Goal: Task Accomplishment & Management: Manage account settings

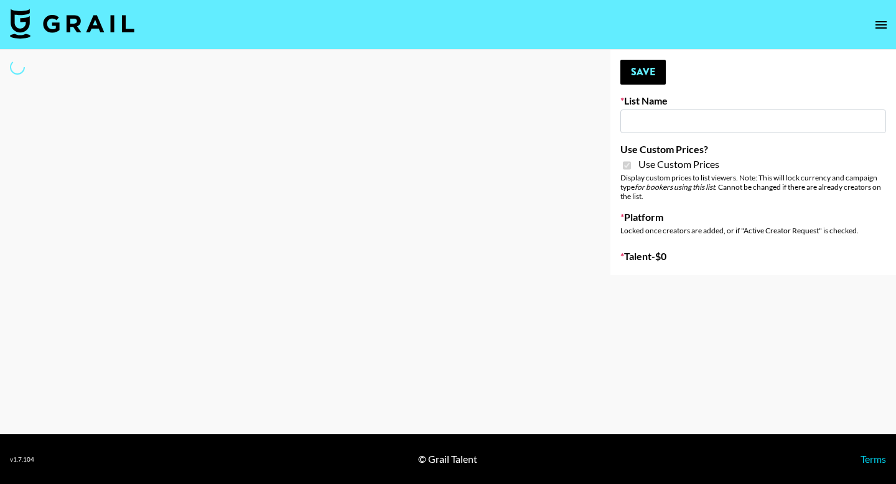
type input "Flexispot"
checkbox input "true"
select select "Brand"
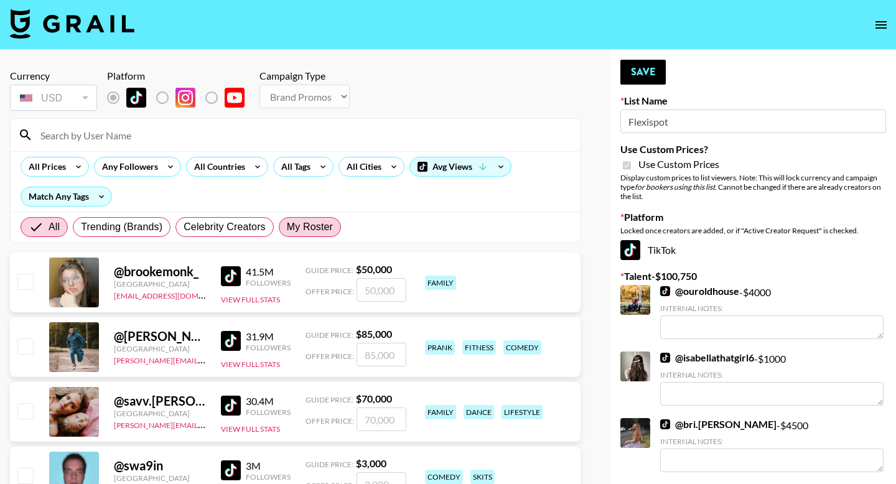
click at [314, 225] on span "My Roster" at bounding box center [310, 227] width 46 height 15
click at [287, 227] on input "My Roster" at bounding box center [287, 227] width 0 height 0
radio input "true"
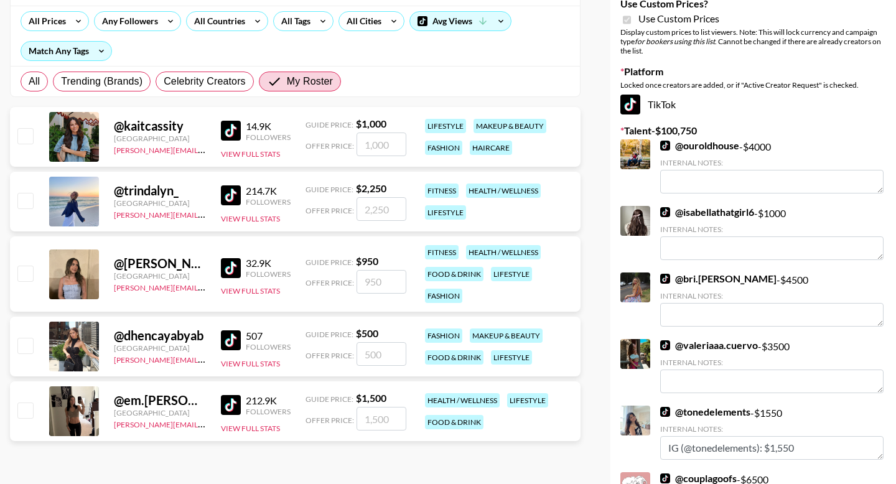
scroll to position [165, 0]
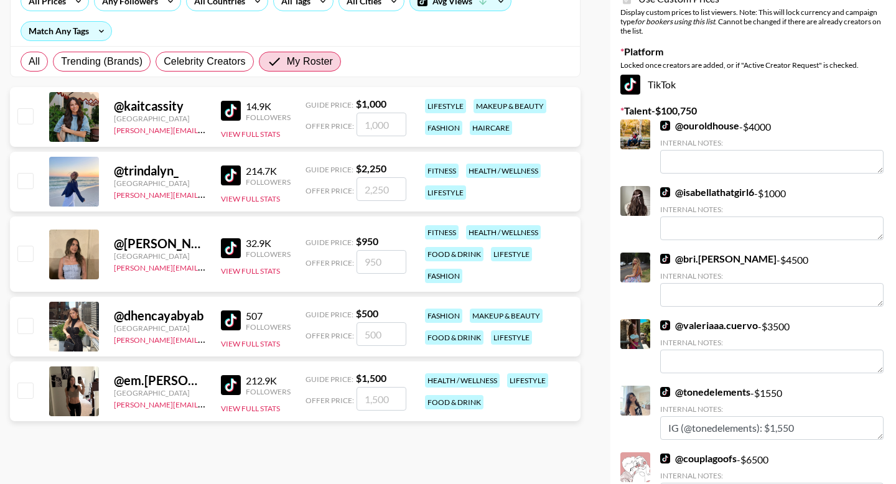
click at [24, 324] on input "checkbox" at bounding box center [24, 325] width 15 height 15
checkbox input "true"
type input "500"
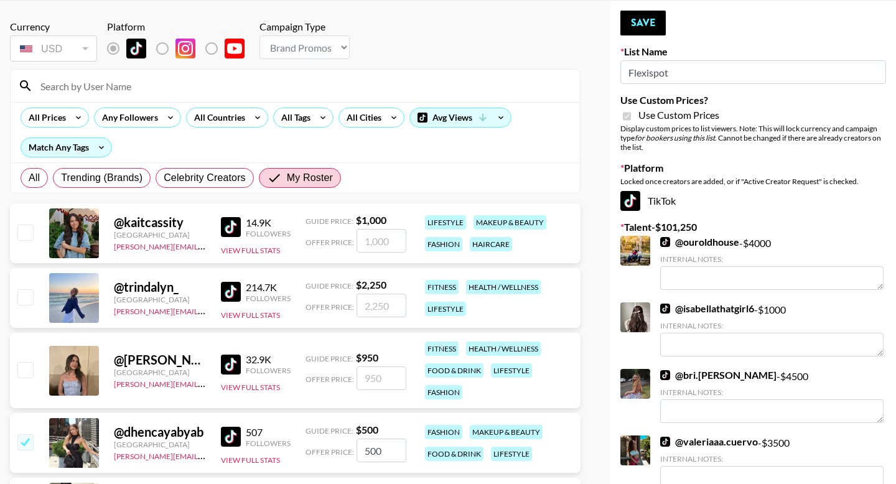
scroll to position [49, 0]
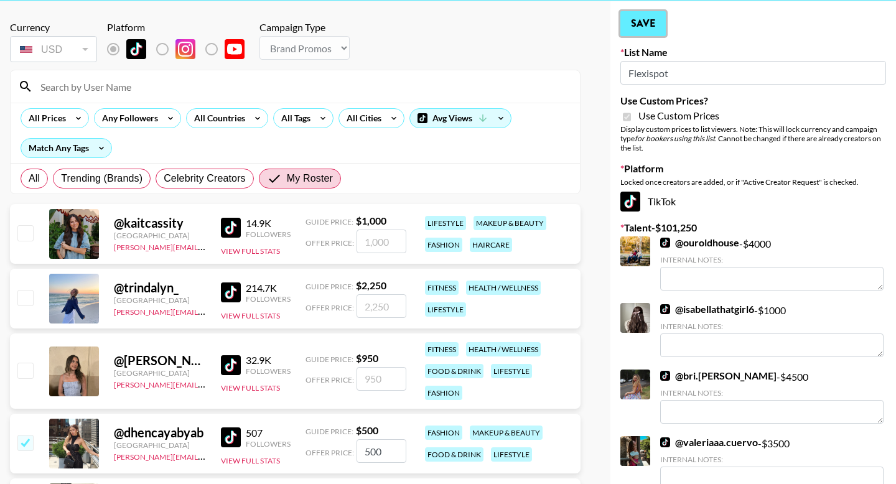
click at [649, 29] on button "Save" at bounding box center [642, 23] width 45 height 25
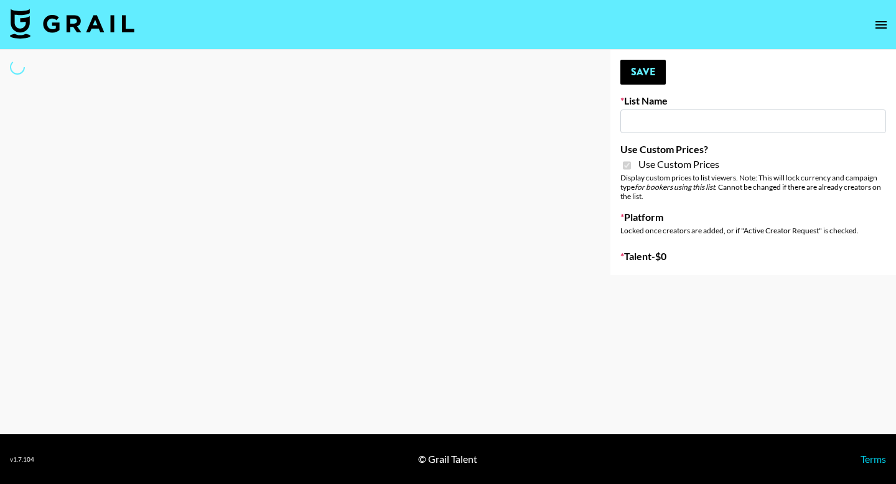
type input "G4free"
checkbox input "true"
select select "Brand"
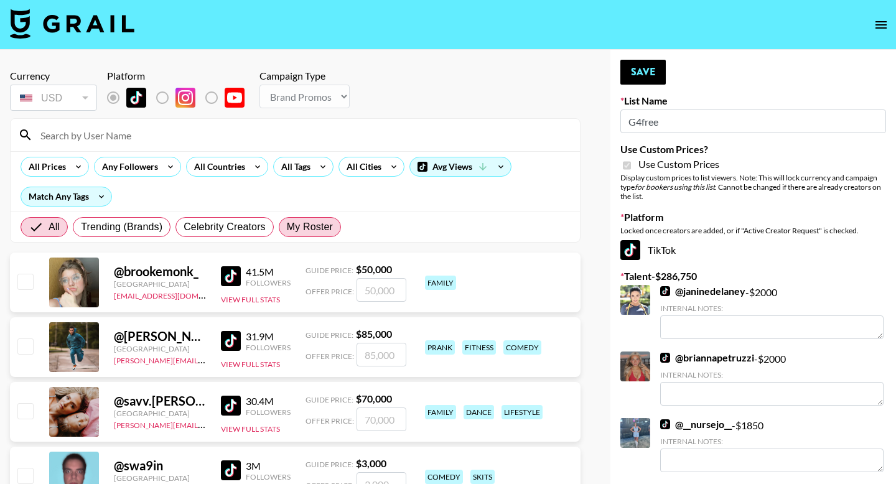
click at [298, 231] on span "My Roster" at bounding box center [310, 227] width 46 height 15
click at [287, 227] on input "My Roster" at bounding box center [287, 227] width 0 height 0
radio input "true"
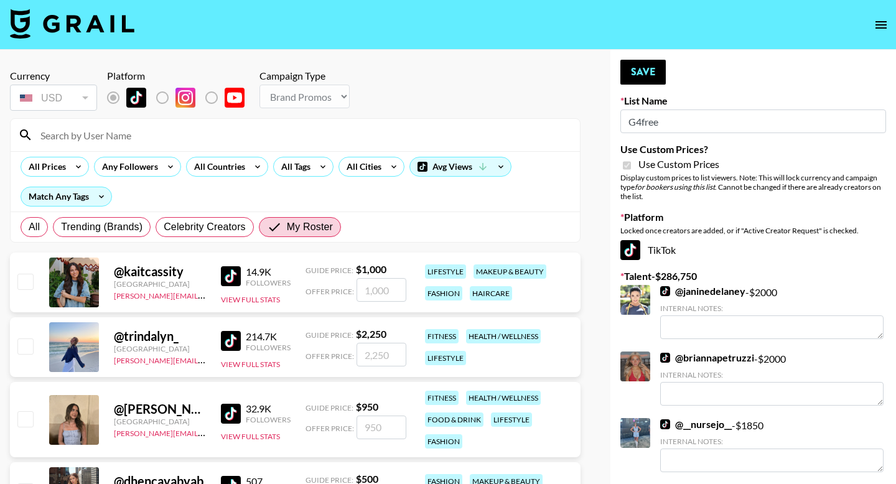
click at [29, 352] on input "checkbox" at bounding box center [24, 345] width 15 height 15
checkbox input "true"
type input "2250"
click at [644, 82] on button "Save" at bounding box center [642, 72] width 45 height 25
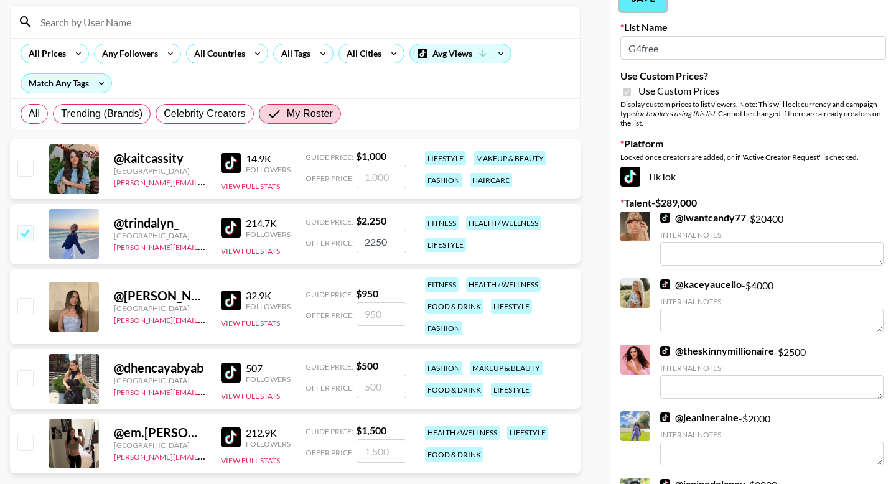
scroll to position [118, 0]
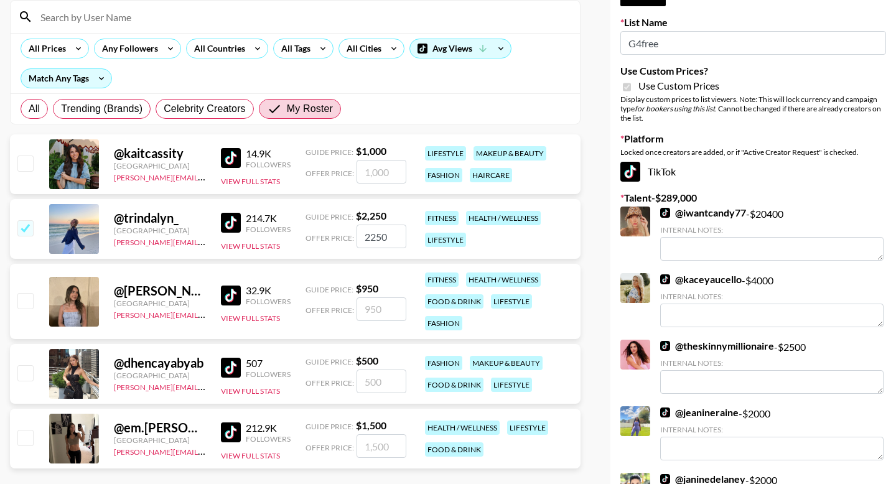
click at [21, 437] on input "checkbox" at bounding box center [24, 437] width 15 height 15
checkbox input "true"
type input "1500"
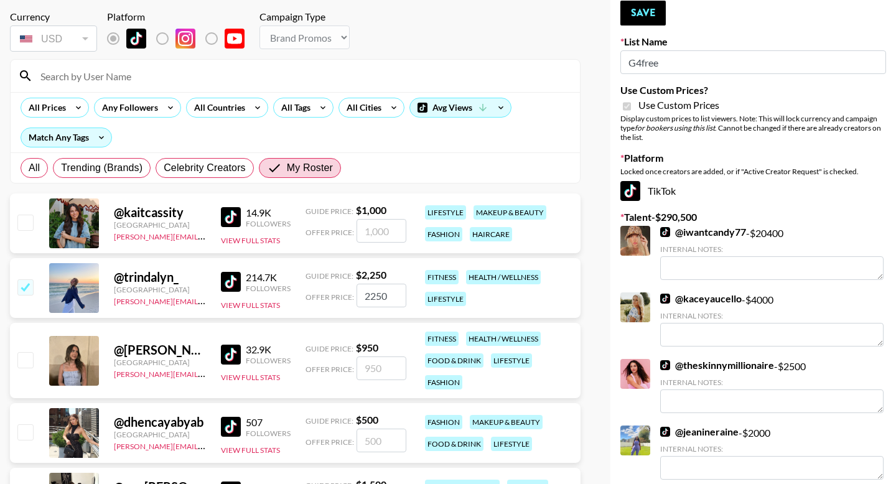
scroll to position [42, 0]
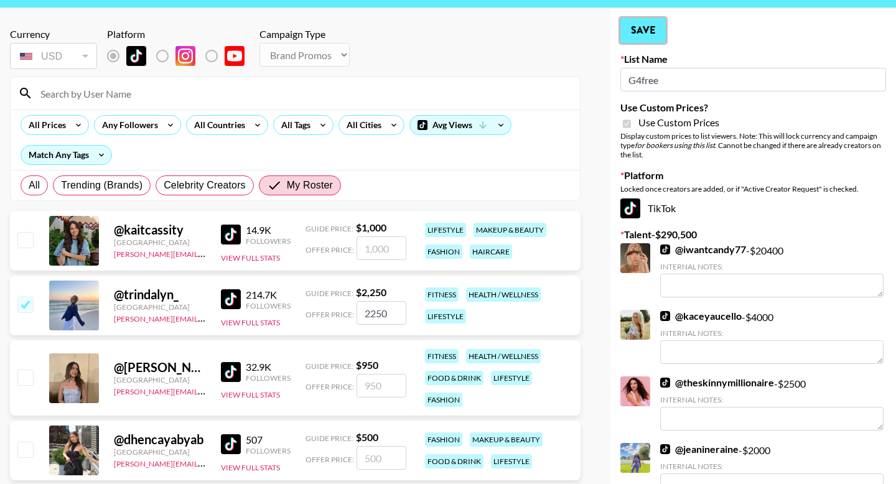
click at [647, 39] on button "Save" at bounding box center [642, 30] width 45 height 25
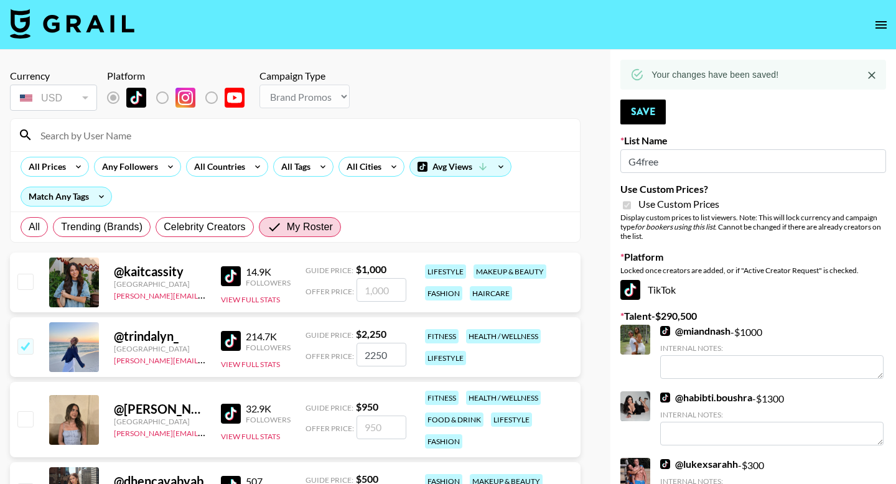
scroll to position [2885, 0]
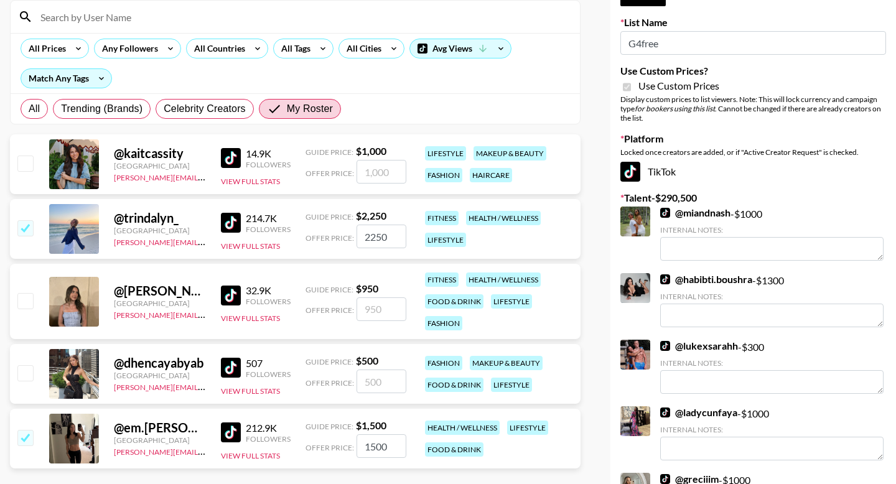
scroll to position [0, 0]
